Goal: Download file/media

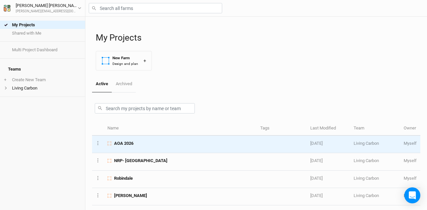
click at [133, 145] on span "AOA 2026" at bounding box center [123, 144] width 19 height 6
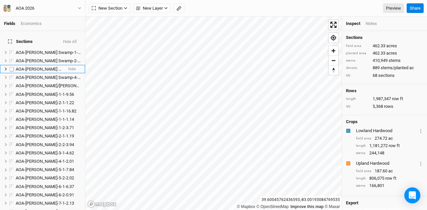
click at [44, 67] on span "AOA-[PERSON_NAME] Swamp-3-1-1.2" at bounding box center [51, 69] width 71 height 5
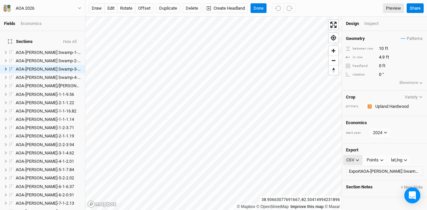
click at [356, 156] on button "CSV" at bounding box center [352, 160] width 19 height 10
click at [362, 172] on span "JSON" at bounding box center [359, 170] width 14 height 8
click at [383, 159] on icon "button" at bounding box center [385, 161] width 4 height 4
click at [388, 193] on span "Boundary" at bounding box center [386, 193] width 23 height 8
drag, startPoint x: 256, startPoint y: 8, endPoint x: 260, endPoint y: 7, distance: 3.9
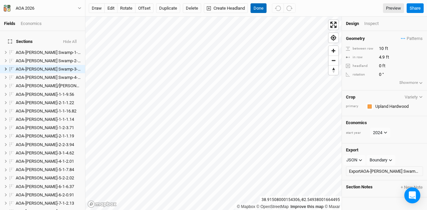
click at [256, 8] on button "Done" at bounding box center [258, 8] width 16 height 10
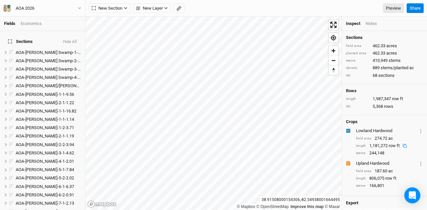
scroll to position [40, 0]
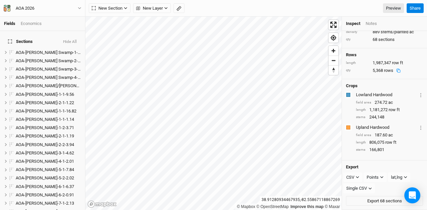
click at [72, 40] on button "Hide All" at bounding box center [70, 42] width 14 height 5
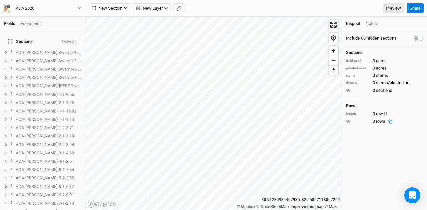
scroll to position [0, 0]
click at [66, 65] on span "show" at bounding box center [70, 69] width 9 height 8
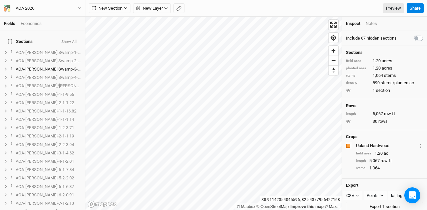
scroll to position [11, 0]
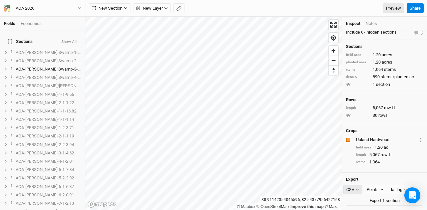
click at [358, 190] on icon "button" at bounding box center [358, 190] width 4 height 4
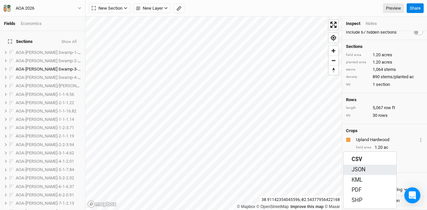
click at [364, 168] on span "JSON" at bounding box center [359, 170] width 14 height 8
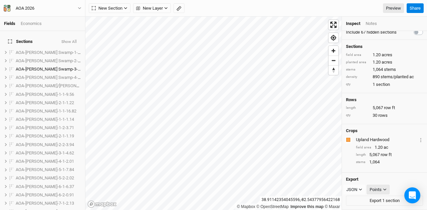
click at [378, 189] on div "Points" at bounding box center [376, 190] width 12 height 7
click at [386, 198] on span "Boundary" at bounding box center [386, 201] width 23 height 8
click at [380, 200] on button "Export 1 section" at bounding box center [384, 201] width 77 height 10
